Goal: Task Accomplishment & Management: Manage account settings

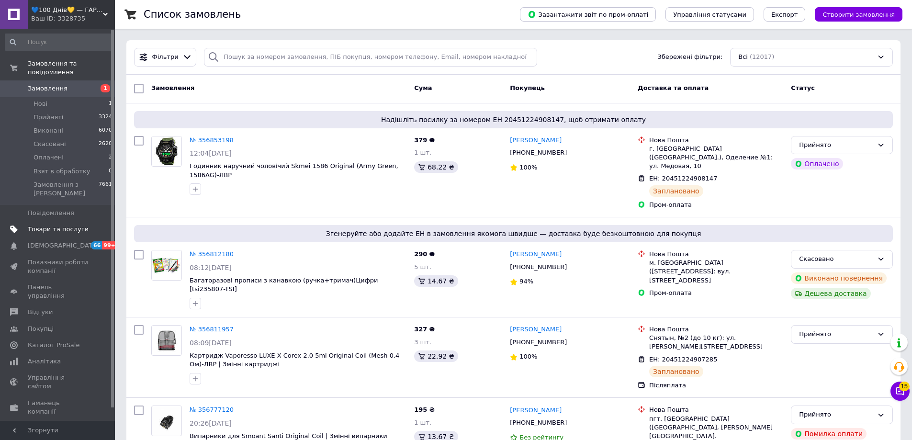
click at [44, 225] on span "Товари та послуги" at bounding box center [58, 229] width 61 height 9
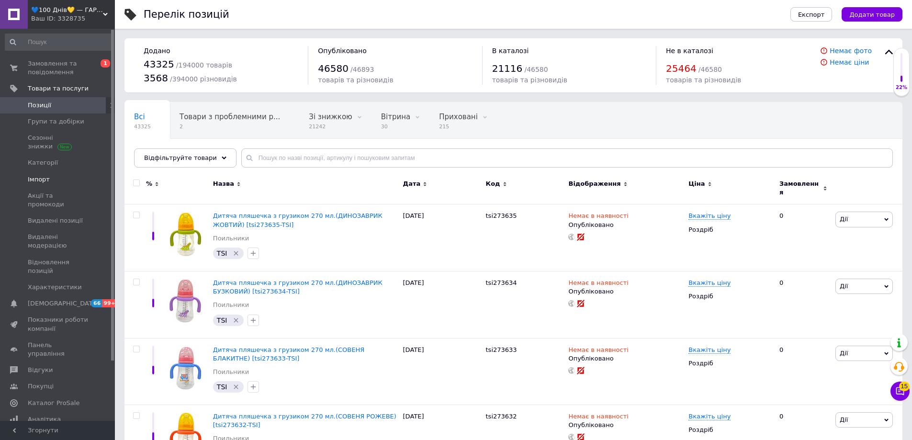
click at [43, 175] on span "Імпорт" at bounding box center [39, 179] width 22 height 9
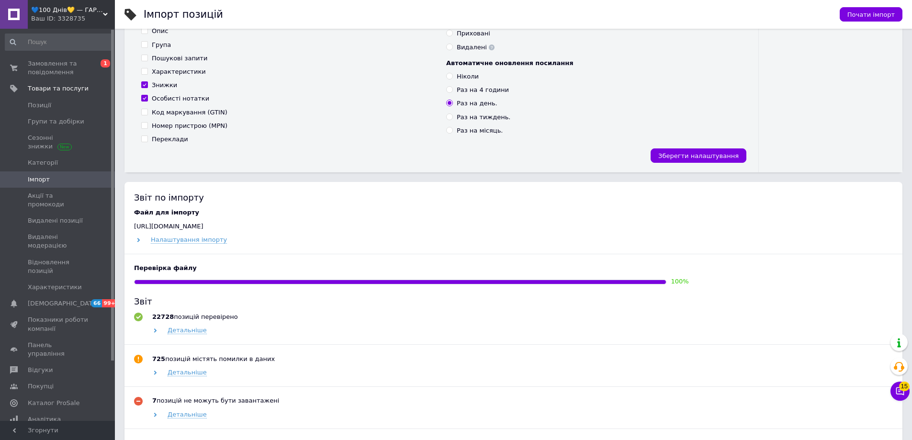
scroll to position [96, 0]
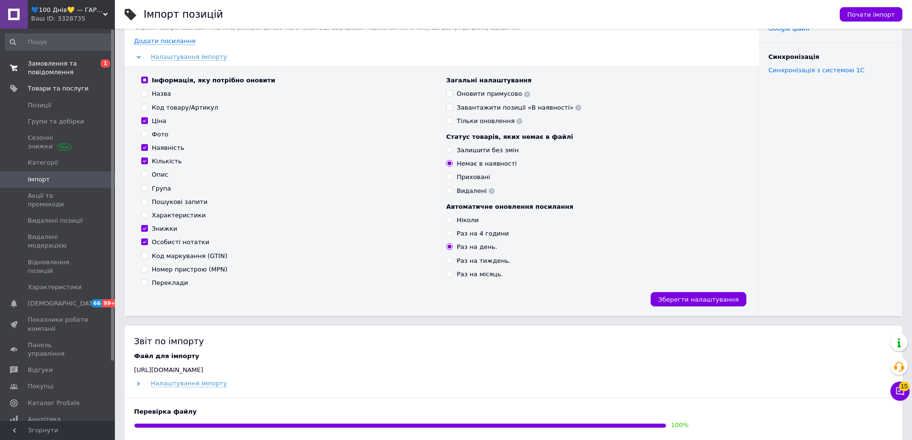
click at [47, 68] on span "Замовлення та повідомлення" at bounding box center [58, 67] width 61 height 17
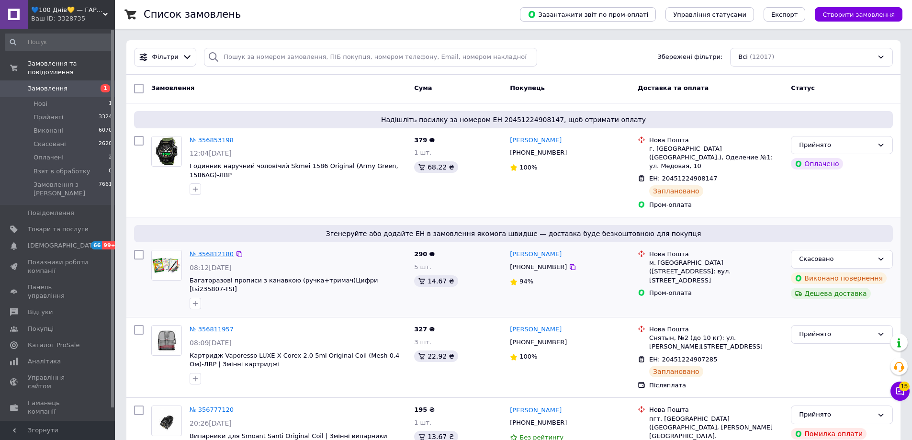
click at [207, 250] on link "№ 356812180" at bounding box center [212, 253] width 44 height 7
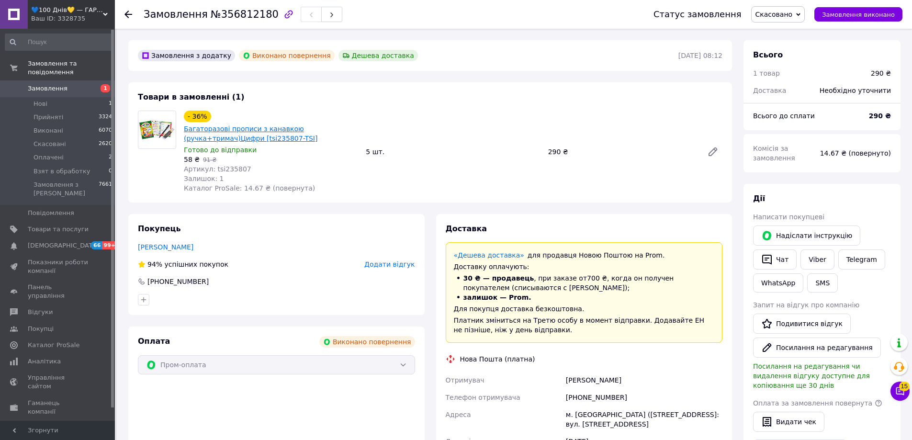
click at [272, 140] on link "Багаторазові прописи з канавкою (ручка+тримач)Цифри [tsi235807-TSІ]" at bounding box center [251, 133] width 134 height 17
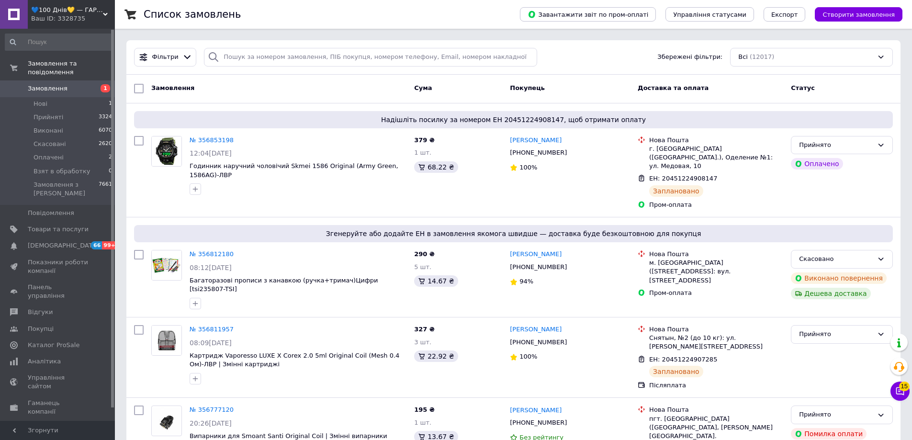
click at [42, 11] on span "💙100 Днів💛 — ГАРАНТІЯ✅" at bounding box center [67, 10] width 72 height 9
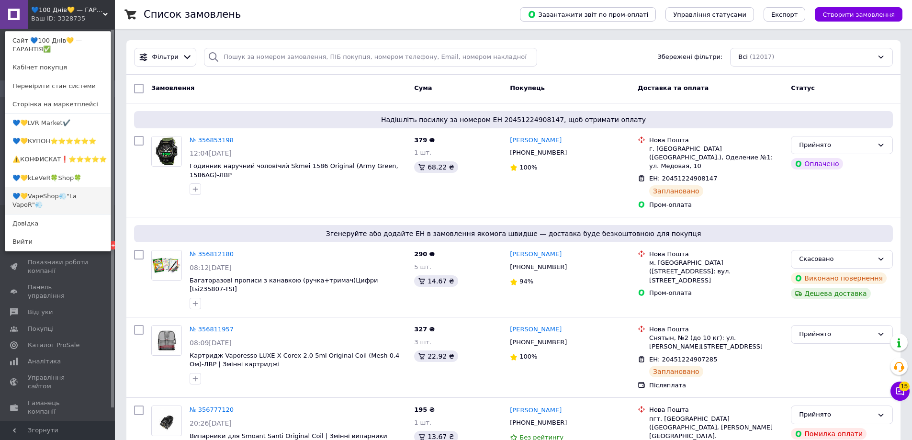
click at [53, 197] on link "💙💛VapeShop💨"La VapoR"💨" at bounding box center [57, 200] width 105 height 27
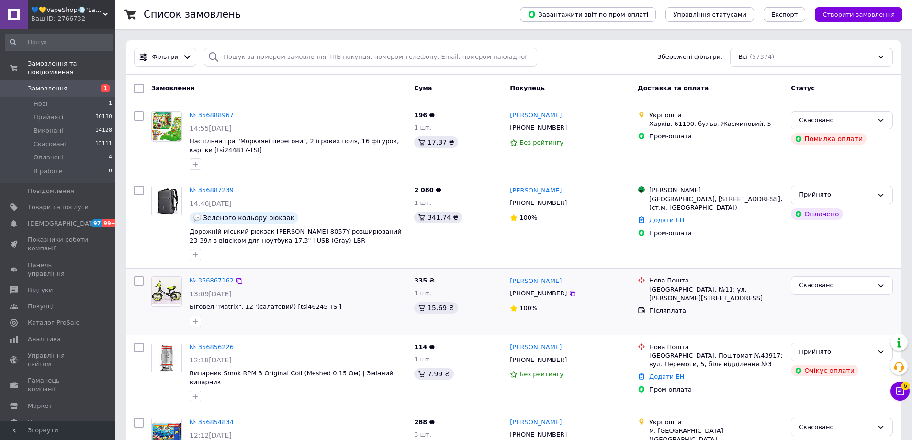
click at [207, 278] on link "№ 356867162" at bounding box center [212, 280] width 44 height 7
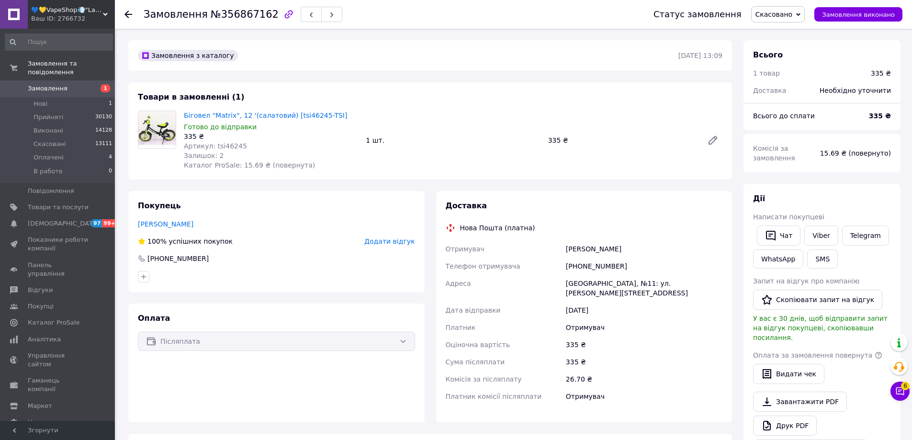
click at [229, 140] on div "335 ₴" at bounding box center [271, 137] width 174 height 10
click at [230, 144] on span "Артикул: tsi46245" at bounding box center [215, 146] width 63 height 8
copy span "tsi46245"
click at [233, 16] on span "№356867162" at bounding box center [245, 14] width 68 height 11
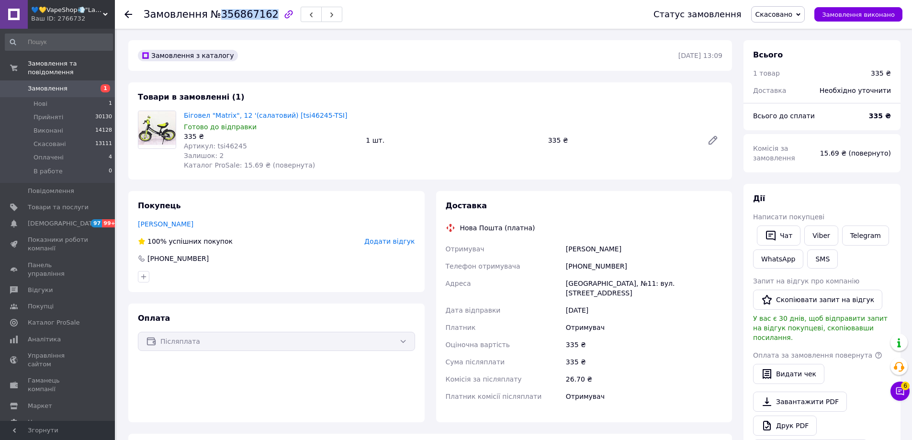
click at [233, 16] on span "№356867162" at bounding box center [245, 14] width 68 height 11
copy span "356867162"
click at [55, 203] on span "Товари та послуги" at bounding box center [58, 207] width 61 height 9
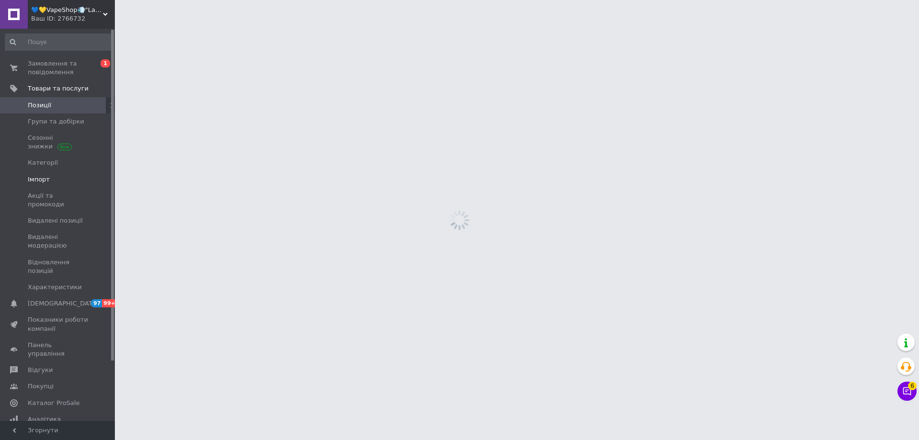
click at [34, 176] on span "Імпорт" at bounding box center [39, 179] width 22 height 9
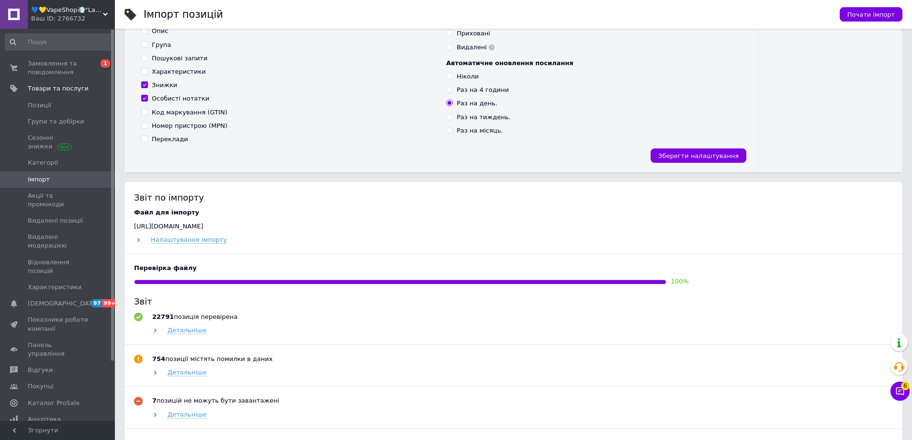
scroll to position [335, 0]
